Goal: Check status: Check status

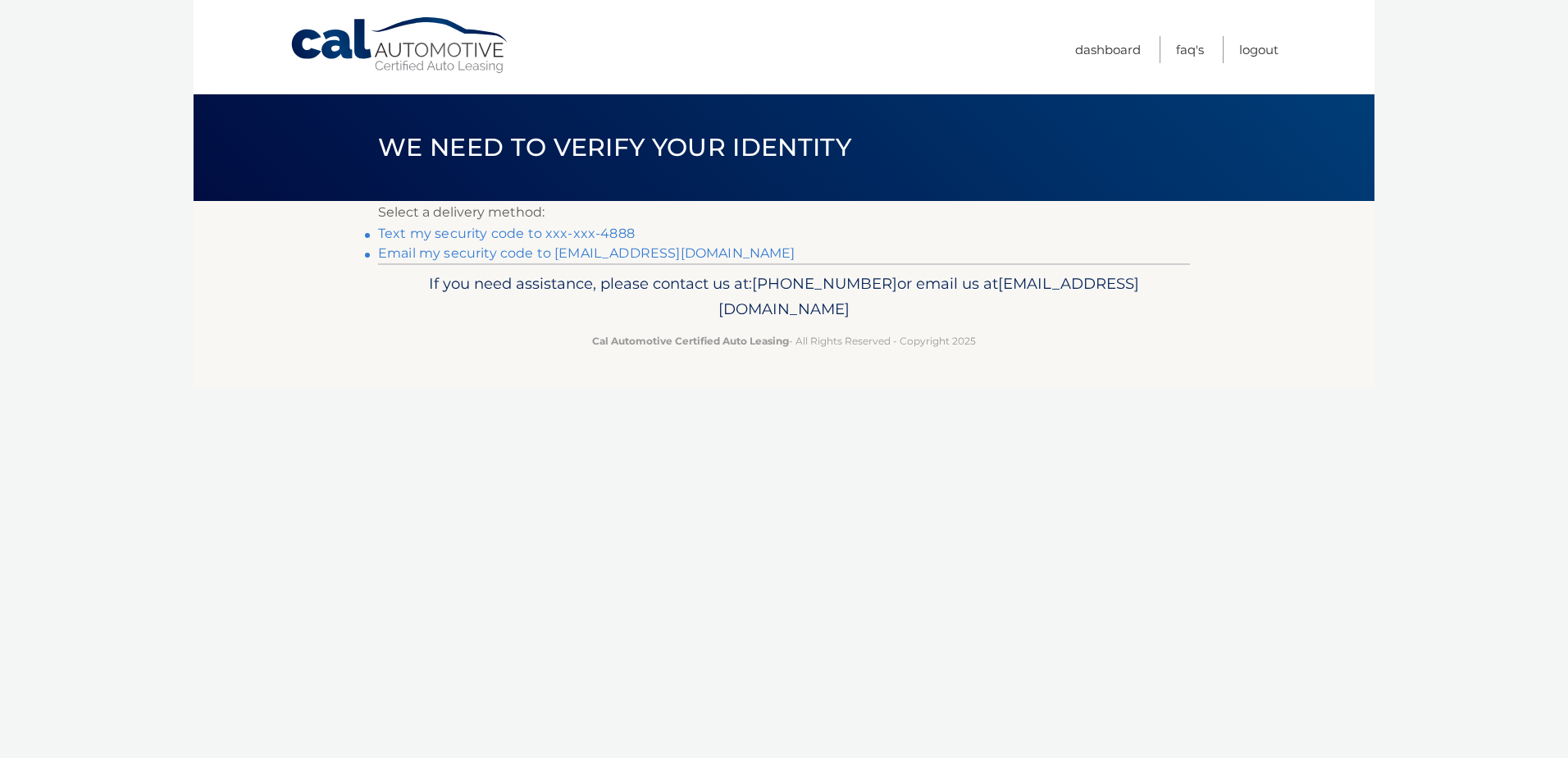
click at [598, 231] on link "Text my security code to xxx-xxx-4888" at bounding box center [506, 233] width 256 height 16
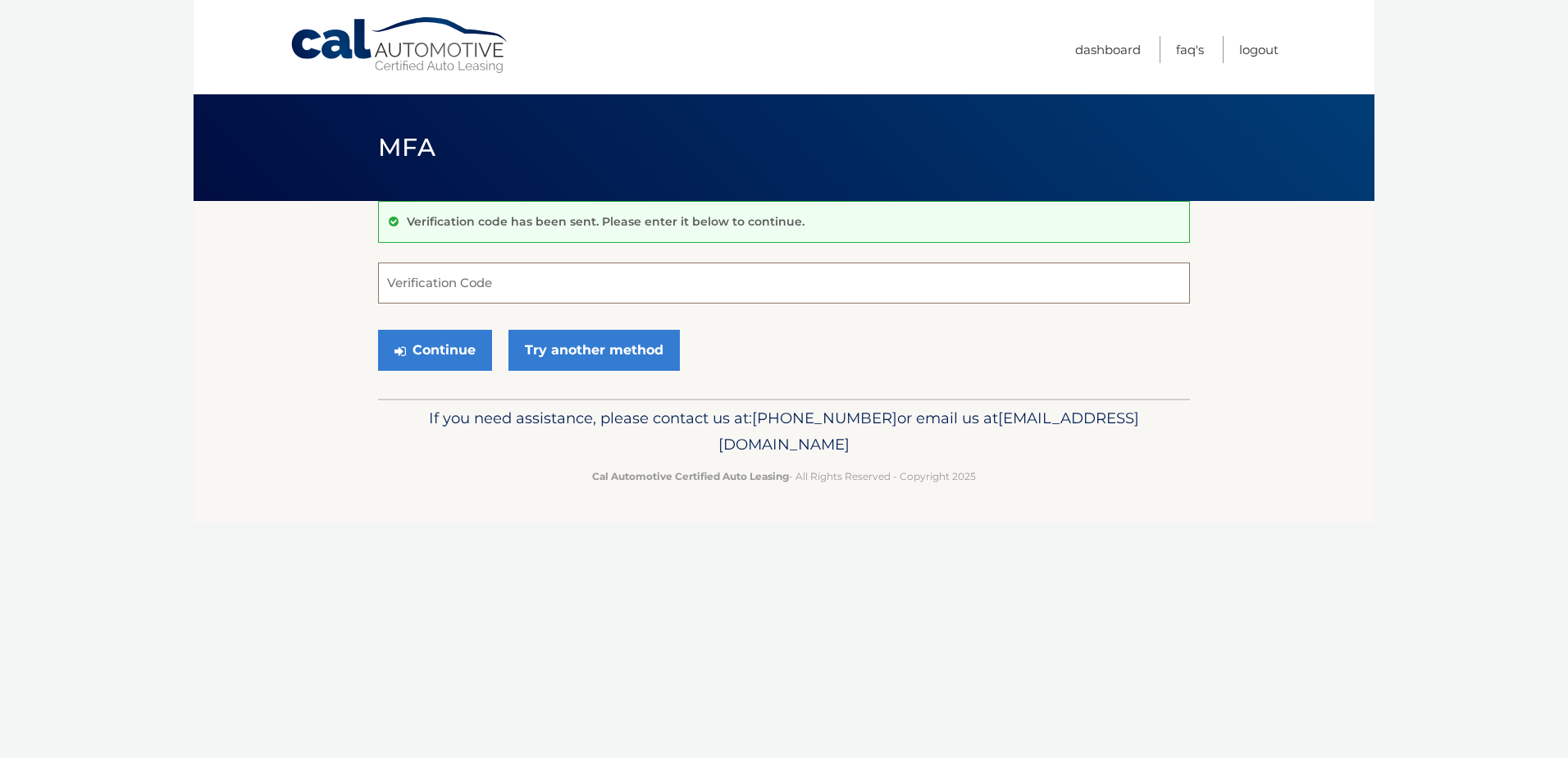
click at [592, 292] on input "Verification Code" at bounding box center [784, 283] width 812 height 41
click at [940, 297] on input "Verification Code" at bounding box center [784, 283] width 812 height 41
type input "425998"
click at [378, 329] on button "Continue" at bounding box center [435, 350] width 114 height 41
click at [819, 360] on div "Continue Try another method" at bounding box center [784, 351] width 812 height 56
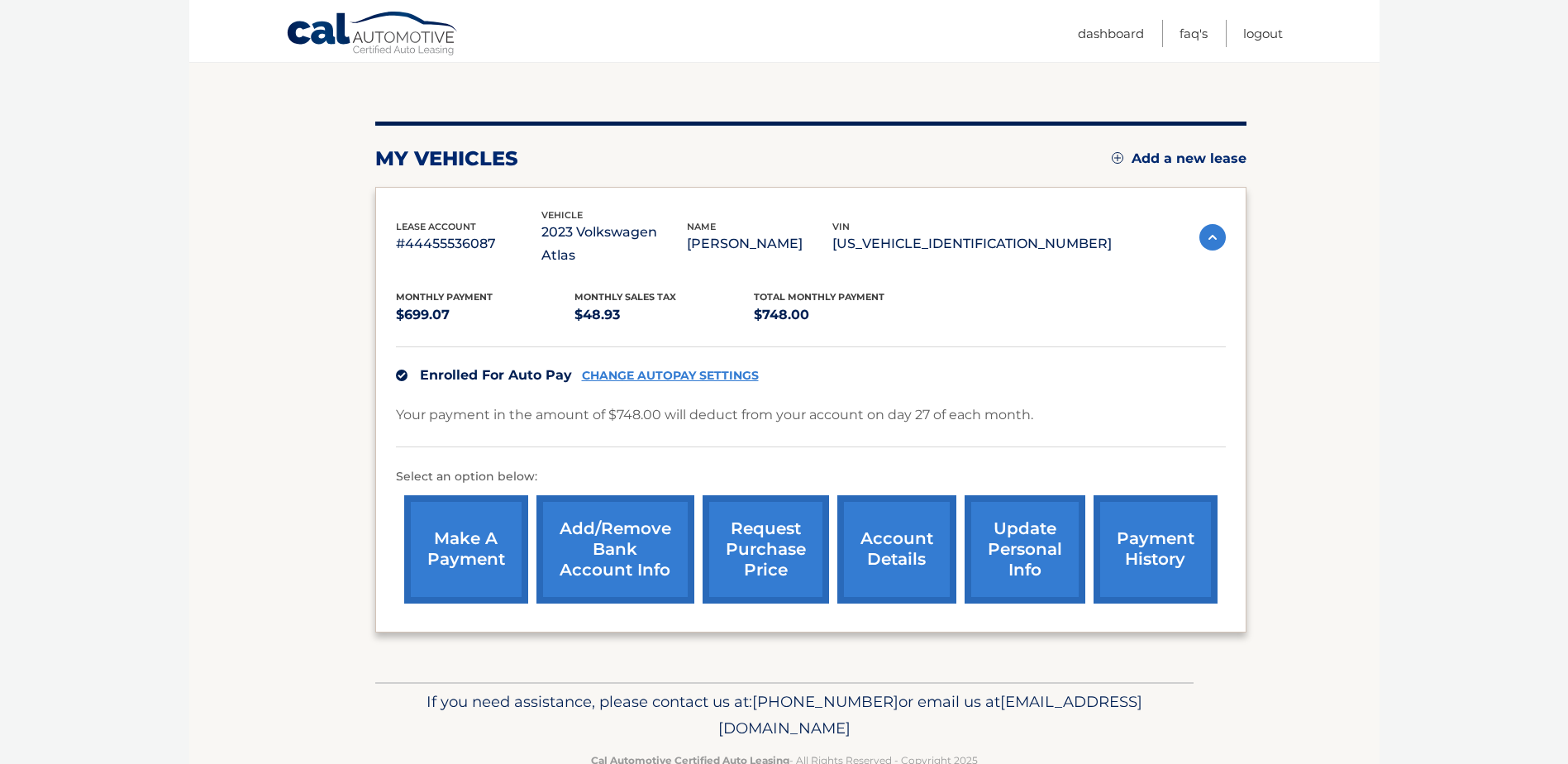
scroll to position [165, 0]
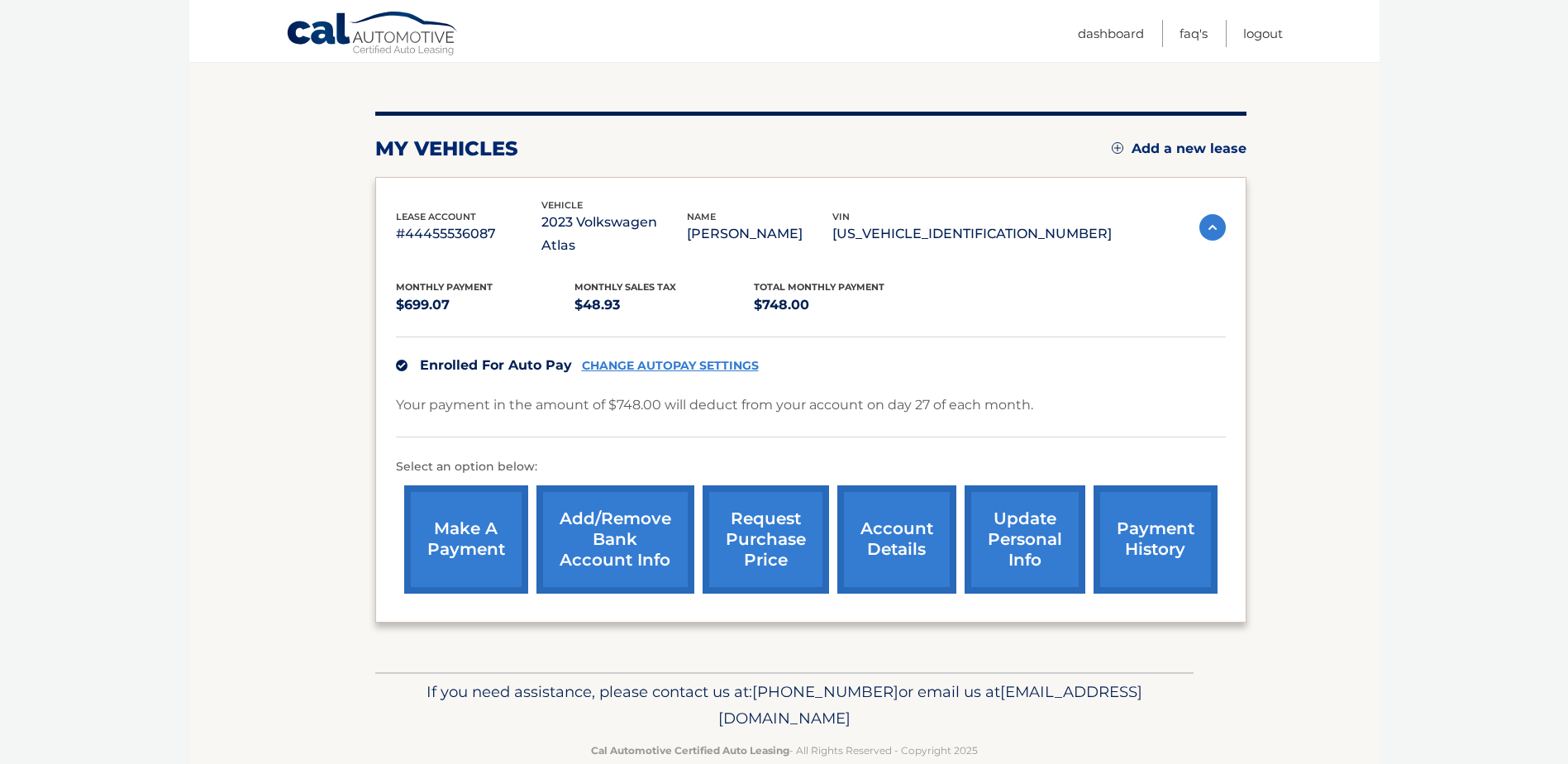
click at [783, 532] on link "request purchase price" at bounding box center [766, 540] width 126 height 108
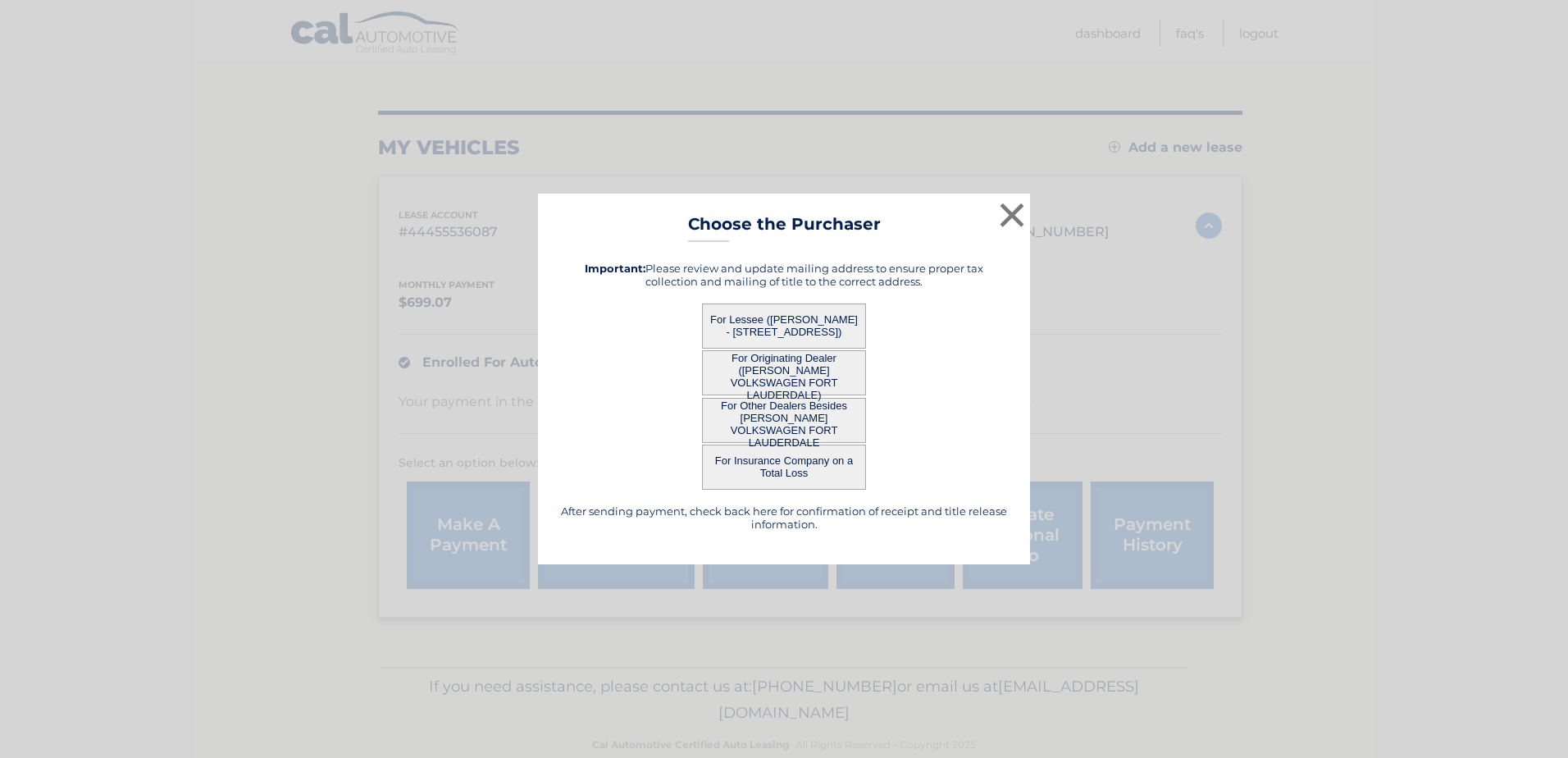
click at [791, 413] on button "For Other Dealers Besides GUNTHER VOLKSWAGEN FORT LAUDERDALE" at bounding box center [783, 420] width 164 height 45
click at [787, 431] on div "× Choose the Purchaser After sending payment, check back here for confirmation …" at bounding box center [784, 379] width 492 height 372
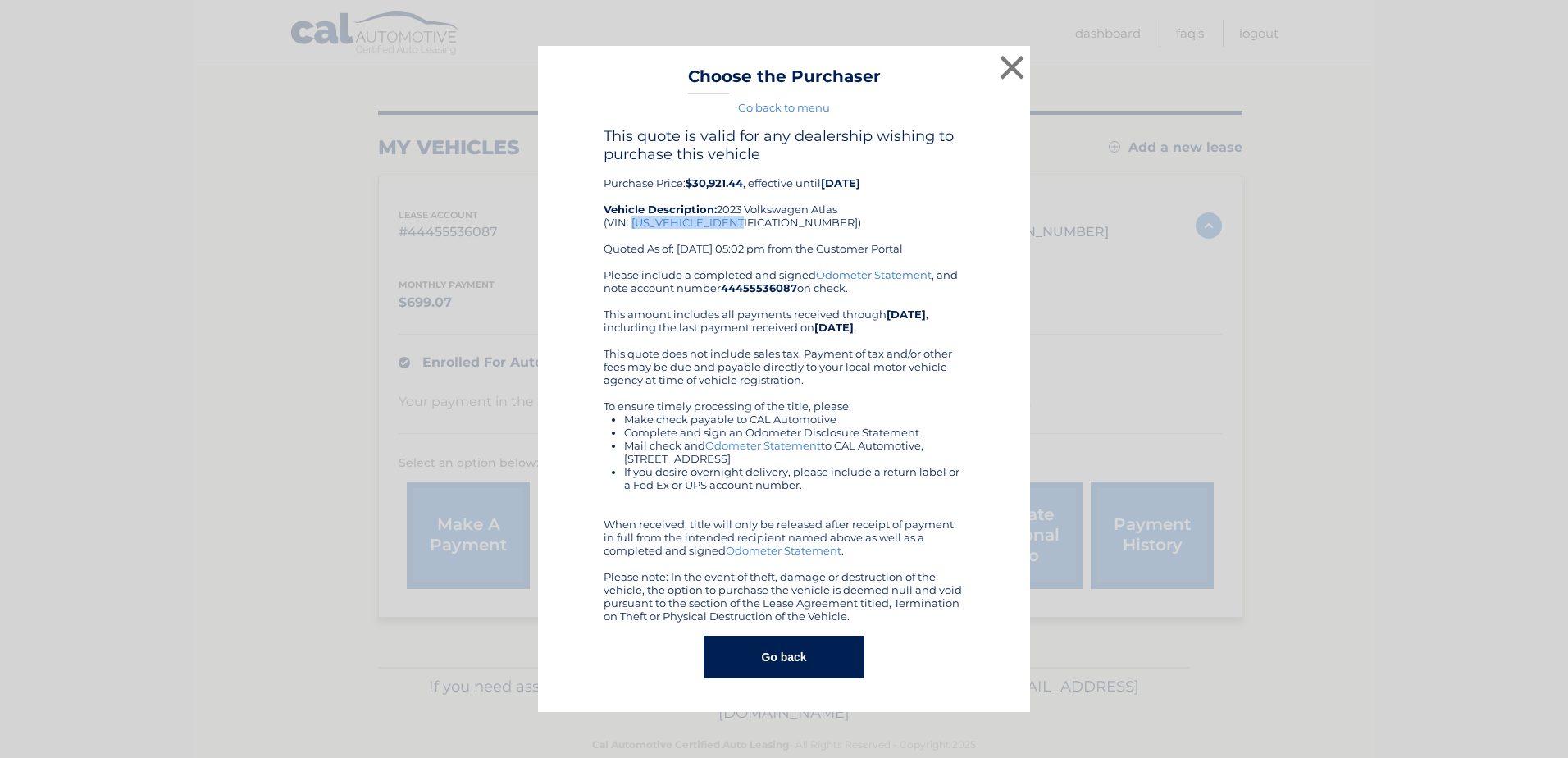
drag, startPoint x: 632, startPoint y: 224, endPoint x: 739, endPoint y: 224, distance: 107.0
click at [739, 224] on div "This quote is valid for any dealership wishing to purchase this vehicle Purchas…" at bounding box center [784, 197] width 361 height 141
copy div "1V2JR2CA7PC505177"
click at [790, 663] on button "Go back" at bounding box center [783, 657] width 160 height 43
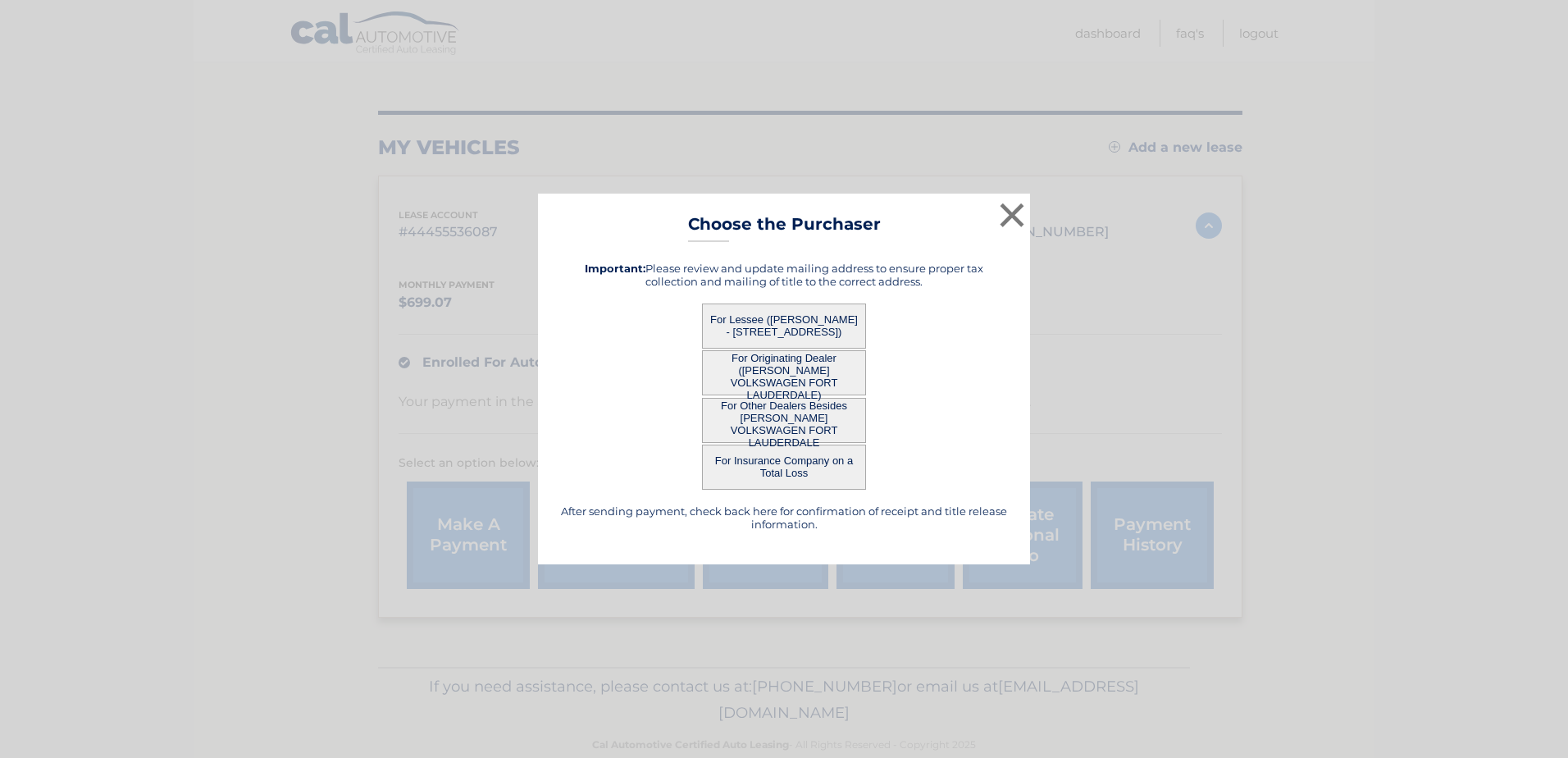
click at [763, 325] on button "For Lessee (LOREN SILVERMAN - 14075 SW 83RD CT, , PALMETTO BAY, FL 33158)" at bounding box center [783, 326] width 164 height 45
click at [782, 345] on button "For Lessee (LOREN SILVERMAN - 14075 SW 83RD CT, , PALMETTO BAY, FL 33158)" at bounding box center [783, 326] width 164 height 45
click at [780, 333] on button "For Lessee (LOREN SILVERMAN - 14075 SW 83RD CT, , PALMETTO BAY, FL 33158)" at bounding box center [783, 326] width 164 height 45
click at [764, 316] on button "For Lessee (LOREN SILVERMAN - 14075 SW 83RD CT, , PALMETTO BAY, FL 33158)" at bounding box center [783, 326] width 164 height 45
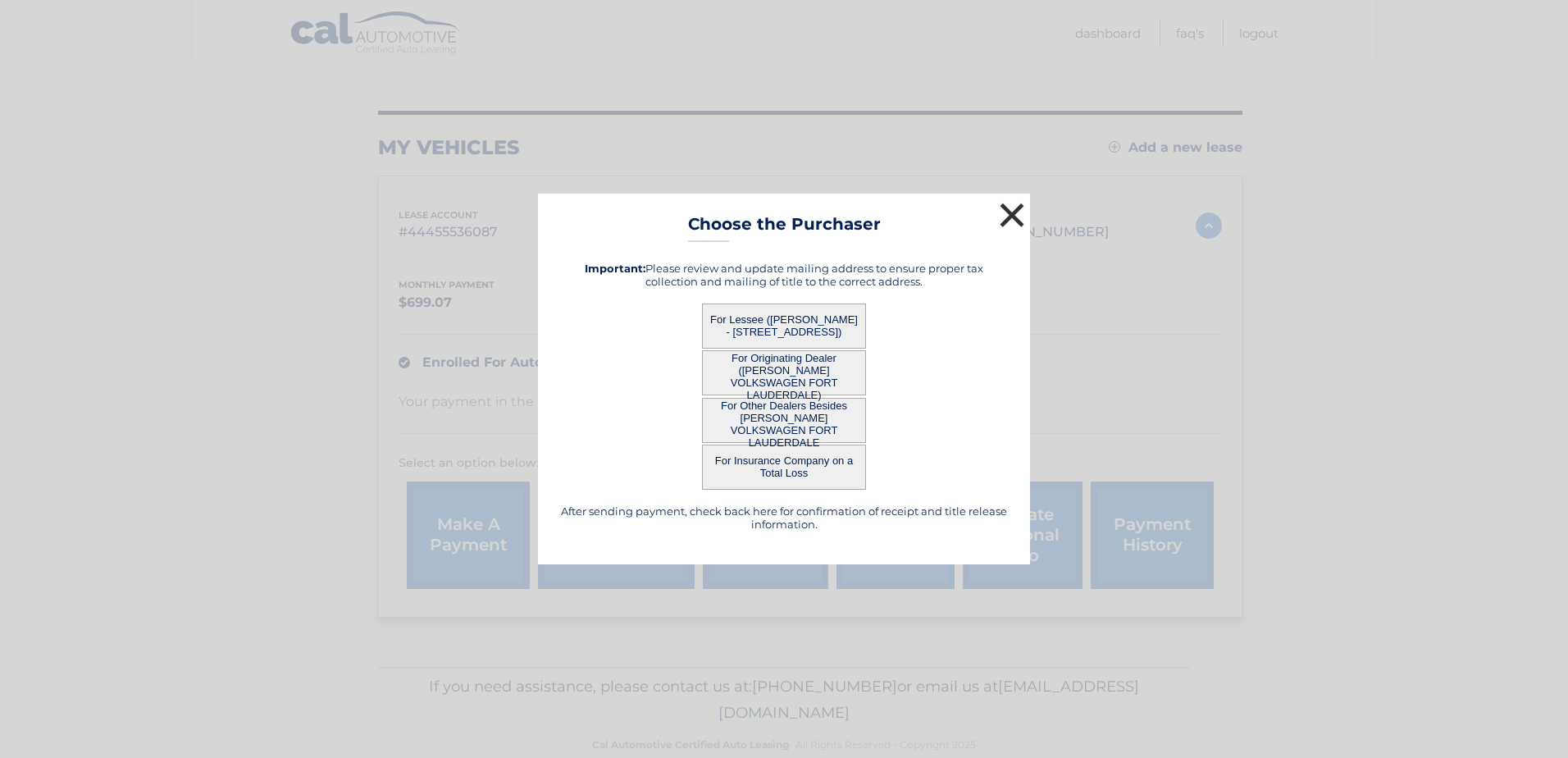
drag, startPoint x: 1006, startPoint y: 215, endPoint x: 980, endPoint y: 226, distance: 28.2
click at [1006, 215] on button "×" at bounding box center [1011, 214] width 33 height 33
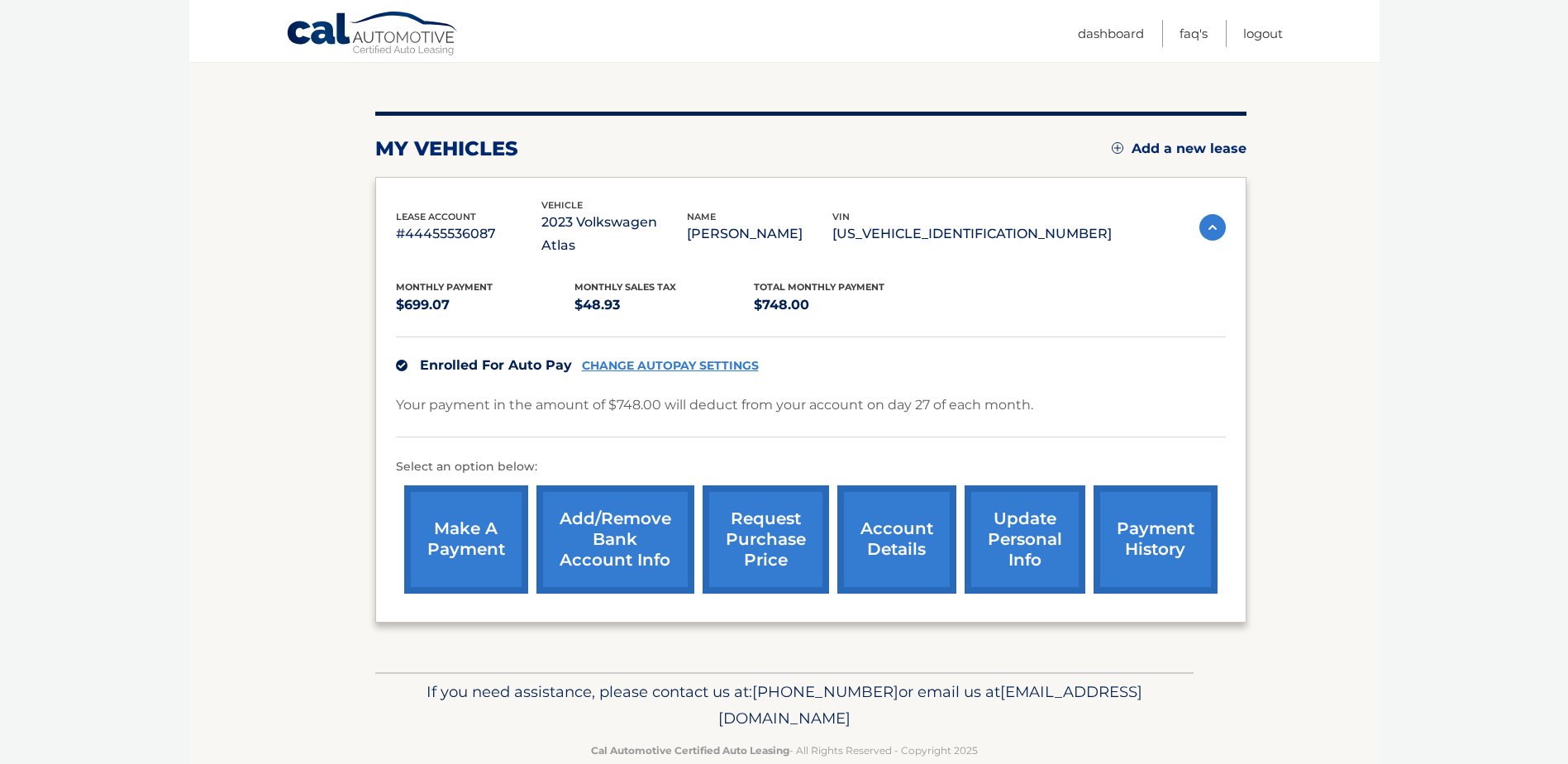
click at [766, 531] on link "request purchase price" at bounding box center [766, 540] width 126 height 108
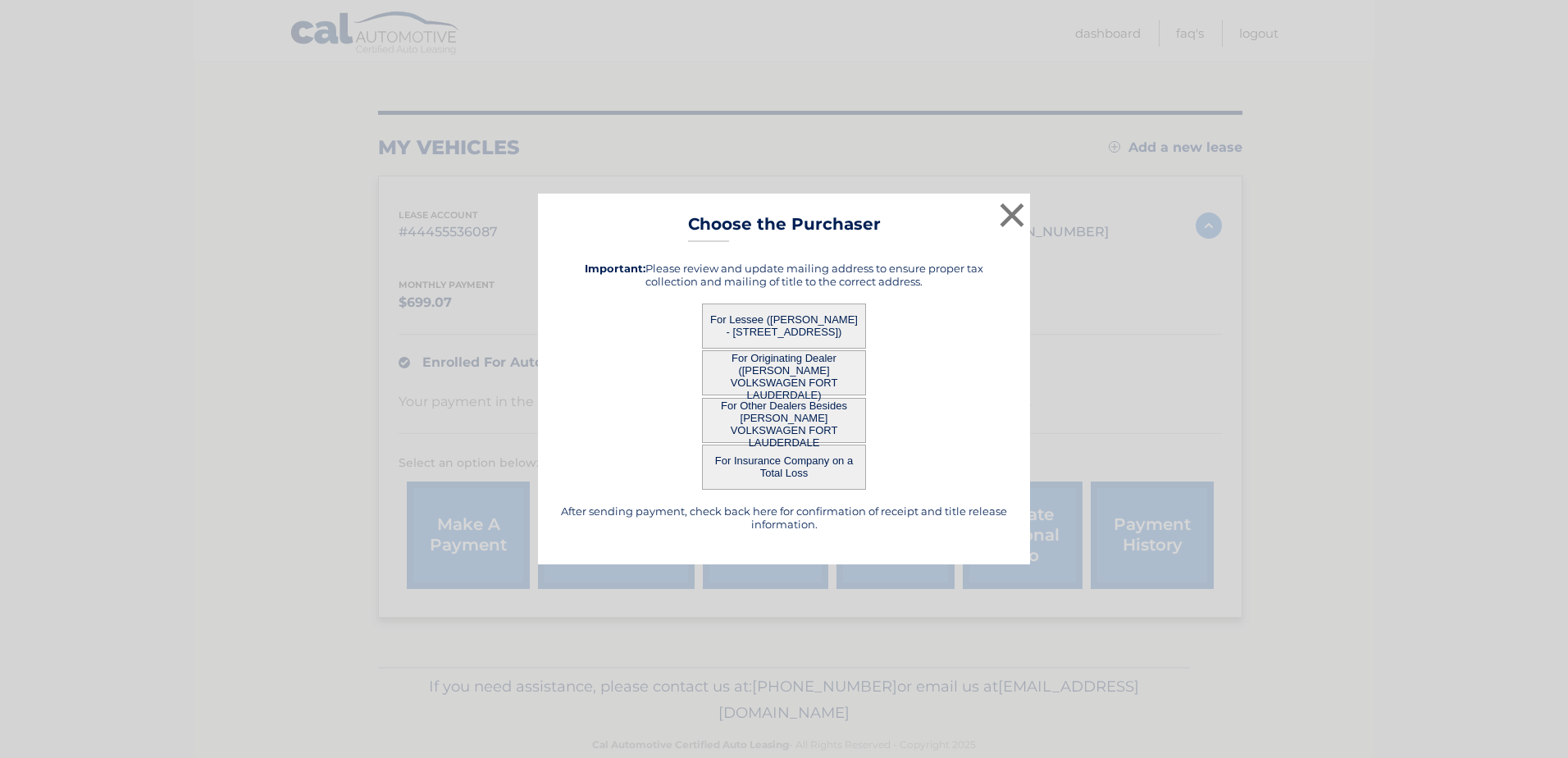
click at [746, 315] on button "For Lessee (LOREN SILVERMAN - 14075 SW 83RD CT, , PALMETTO BAY, FL 33158)" at bounding box center [783, 326] width 164 height 45
click at [796, 342] on button "For Lessee (LOREN SILVERMAN - 14075 SW 83RD CT, , PALMETTO BAY, FL 33158)" at bounding box center [783, 326] width 164 height 45
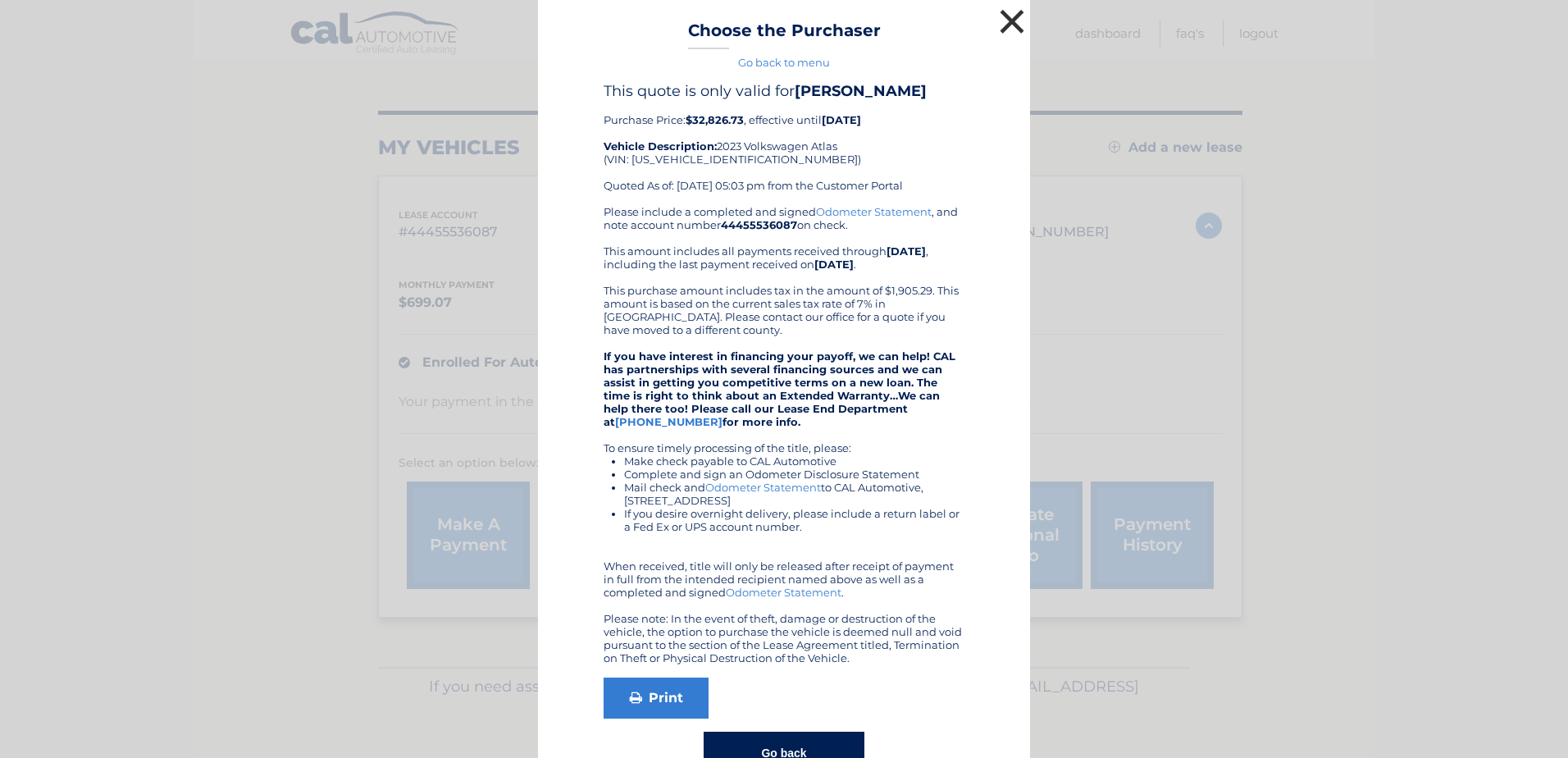
click at [1005, 28] on button "×" at bounding box center [1011, 21] width 33 height 33
